Goal: Task Accomplishment & Management: Use online tool/utility

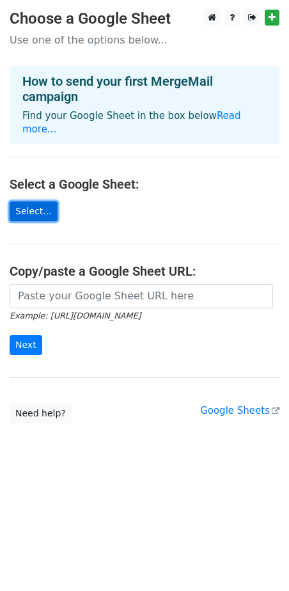
click at [38, 201] on link "Select..." at bounding box center [34, 211] width 48 height 20
click at [29, 201] on link "Select..." at bounding box center [34, 211] width 48 height 20
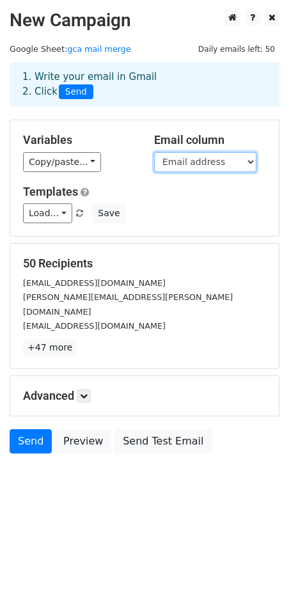
click at [177, 159] on select "Timestamp Name Roll number Phone number Hall of Residence Which days are you pl…" at bounding box center [205, 162] width 102 height 20
click at [154, 152] on select "Timestamp Name Roll number Phone number Hall of Residence Which days are you pl…" at bounding box center [205, 162] width 102 height 20
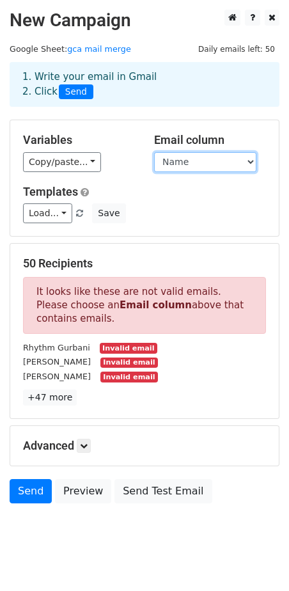
click at [188, 162] on select "Timestamp Name Roll number Phone number Hall of Residence Which days are you pl…" at bounding box center [205, 162] width 102 height 20
select select "Email address"
click at [154, 152] on select "Timestamp Name Roll number Phone number Hall of Residence Which days are you pl…" at bounding box center [205, 162] width 102 height 20
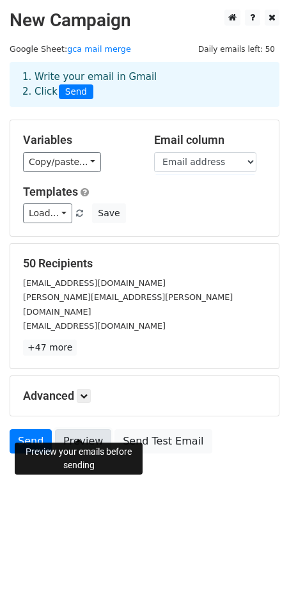
click at [85, 433] on link "Preview" at bounding box center [83, 441] width 56 height 24
click at [80, 429] on link "Preview" at bounding box center [83, 441] width 56 height 24
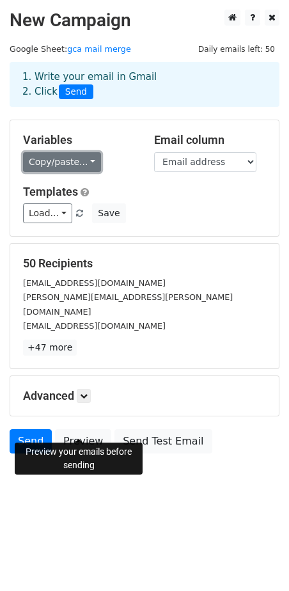
click at [80, 163] on link "Copy/paste..." at bounding box center [62, 162] width 78 height 20
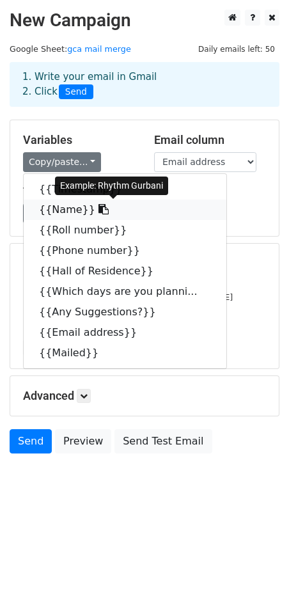
click at [99, 209] on icon at bounding box center [104, 209] width 10 height 10
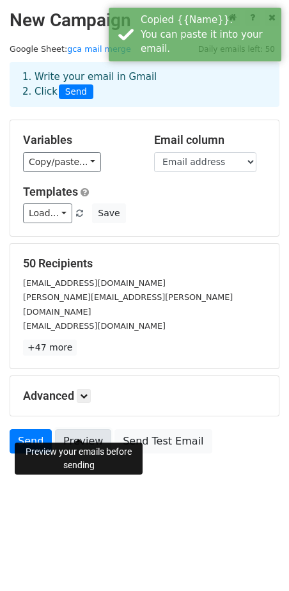
click at [87, 430] on link "Preview" at bounding box center [83, 441] width 56 height 24
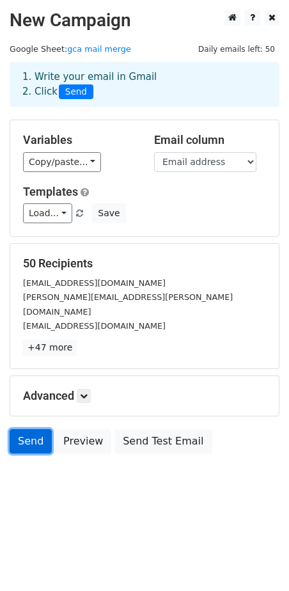
click at [23, 429] on link "Send" at bounding box center [31, 441] width 42 height 24
